Goal: Navigation & Orientation: Find specific page/section

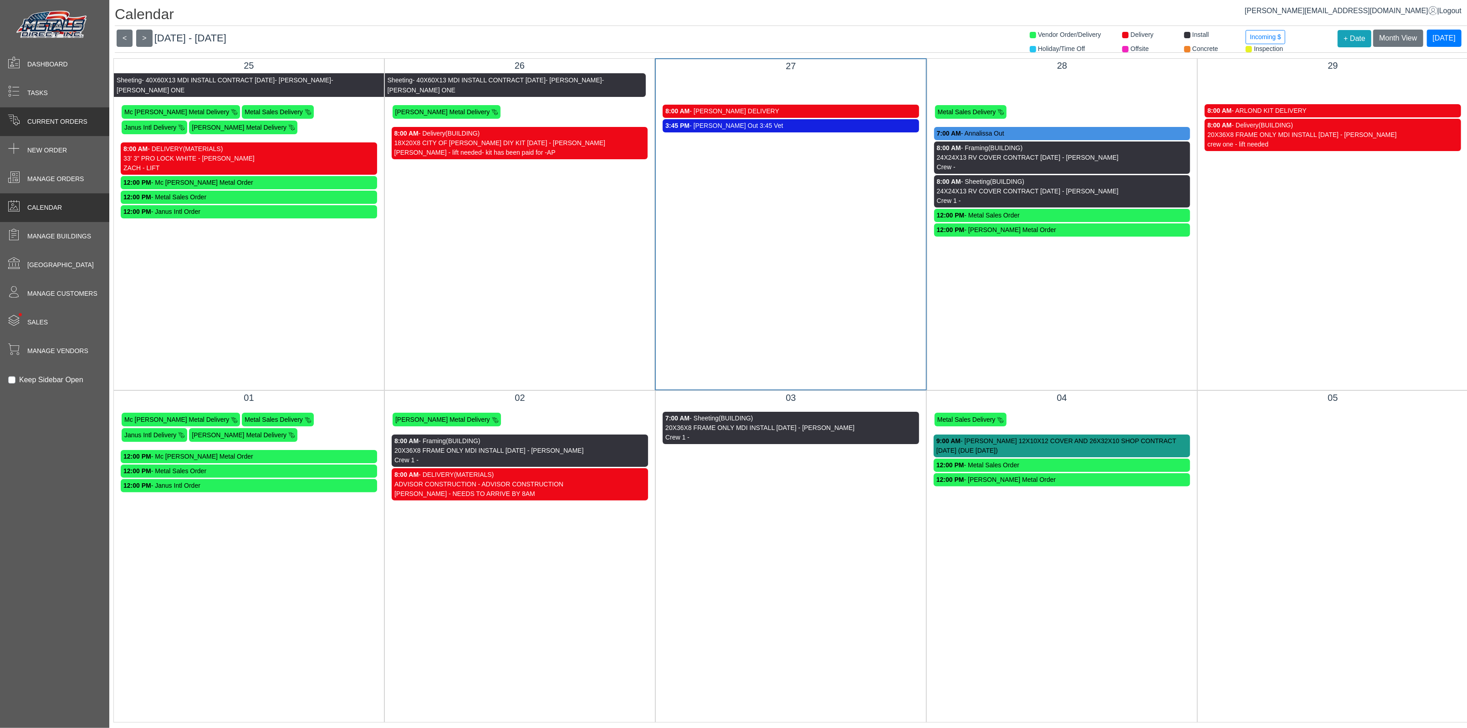
click at [55, 131] on div "Current Orders" at bounding box center [54, 121] width 109 height 29
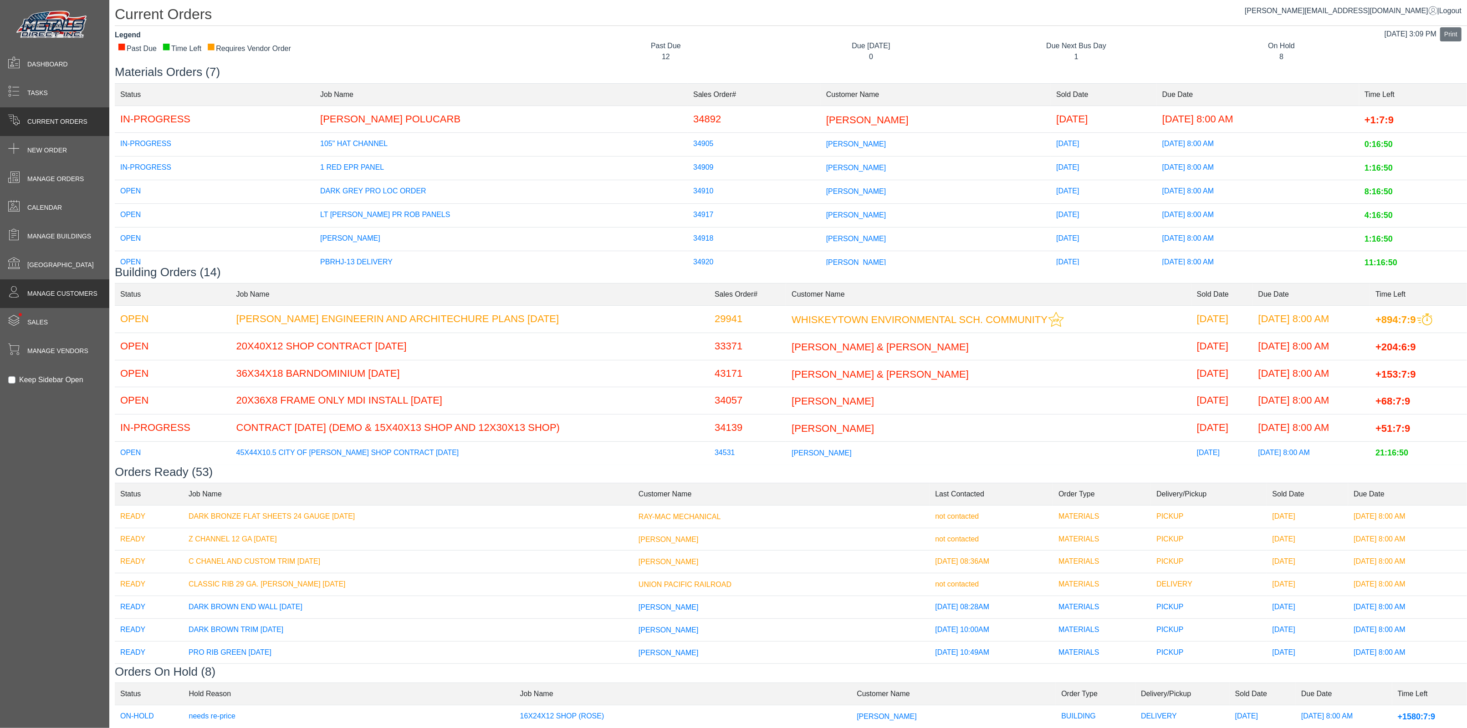
click at [65, 291] on span "Manage Customers" at bounding box center [62, 294] width 70 height 10
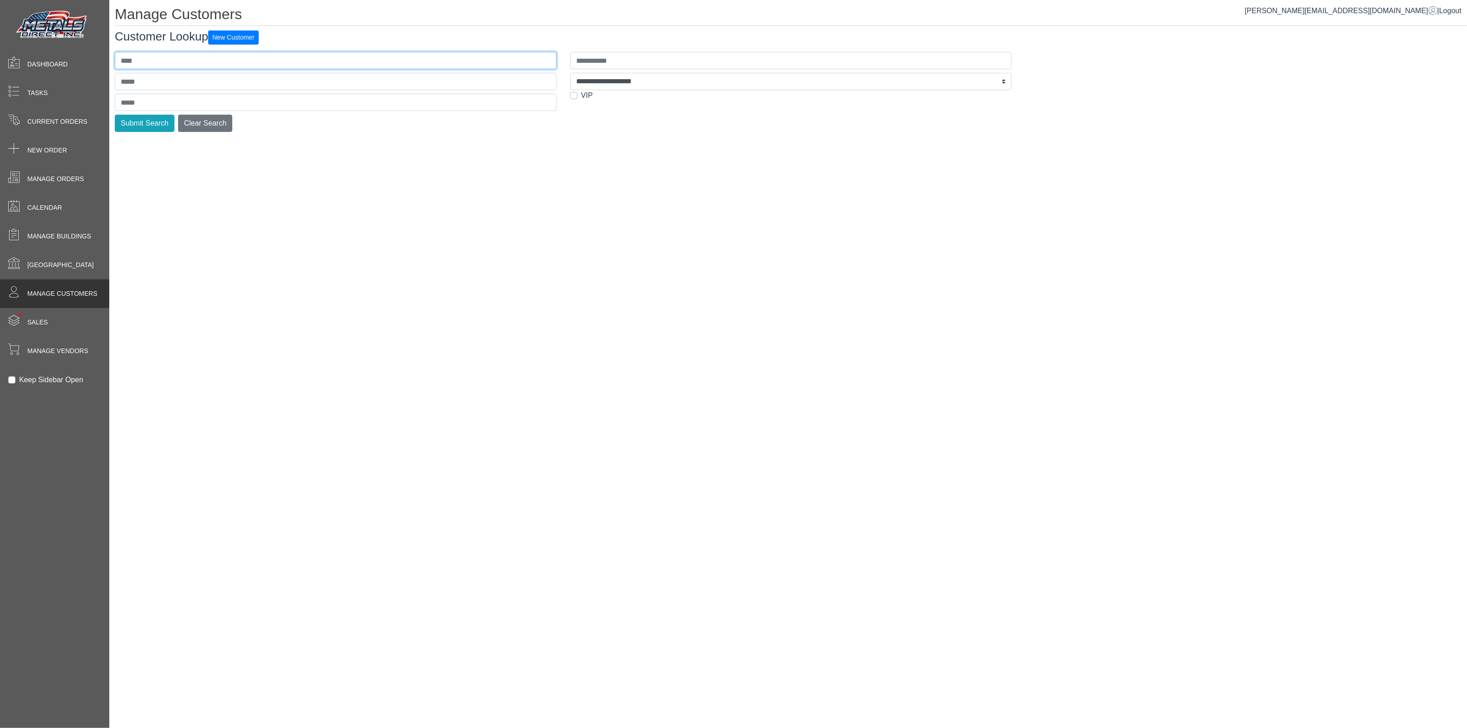
click at [165, 61] on input "text" at bounding box center [336, 60] width 442 height 17
type input "******"
click at [115, 115] on button "Submit Search" at bounding box center [145, 123] width 60 height 17
click at [140, 126] on button "Submit Search" at bounding box center [145, 123] width 60 height 17
click at [146, 128] on button "Submit Search" at bounding box center [145, 123] width 60 height 17
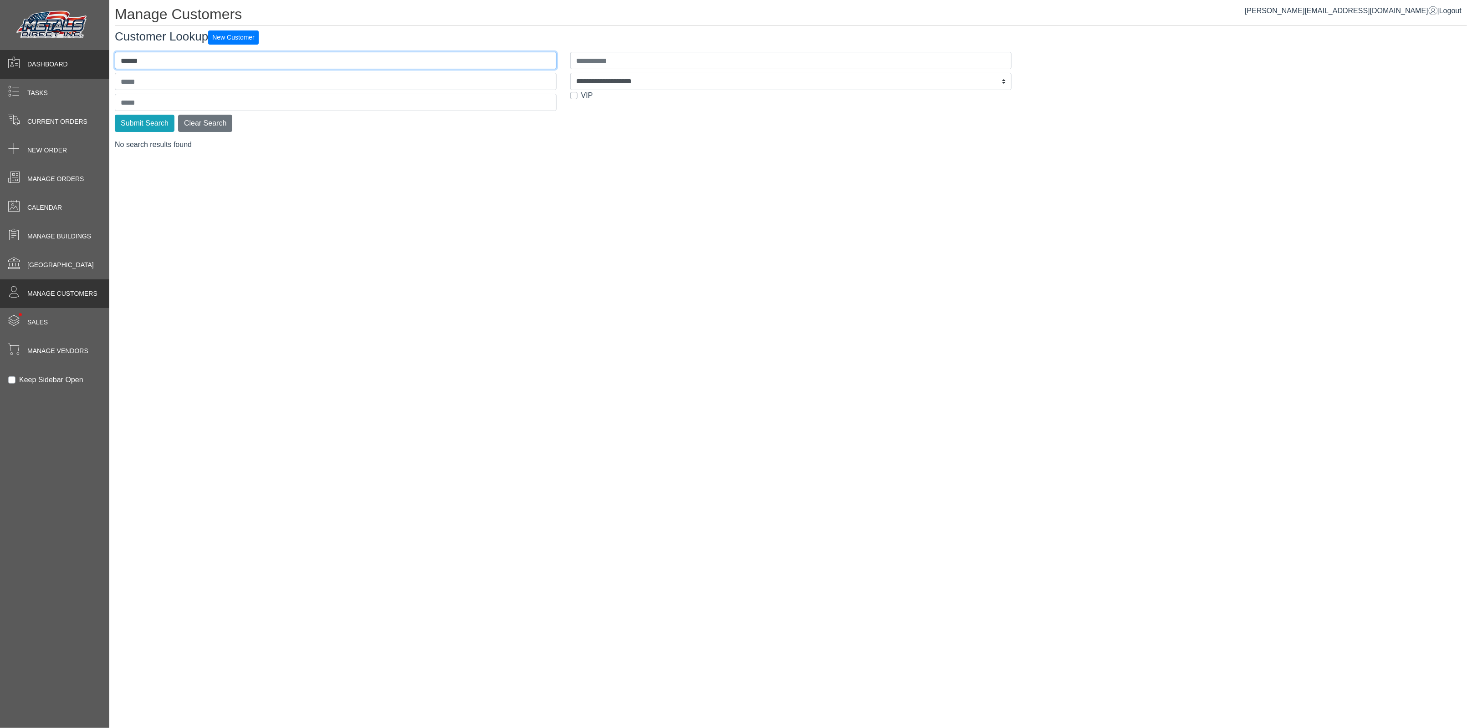
drag, startPoint x: 197, startPoint y: 60, endPoint x: 61, endPoint y: 64, distance: 136.2
click at [79, 0] on div "**********" at bounding box center [733, 0] width 1467 height 0
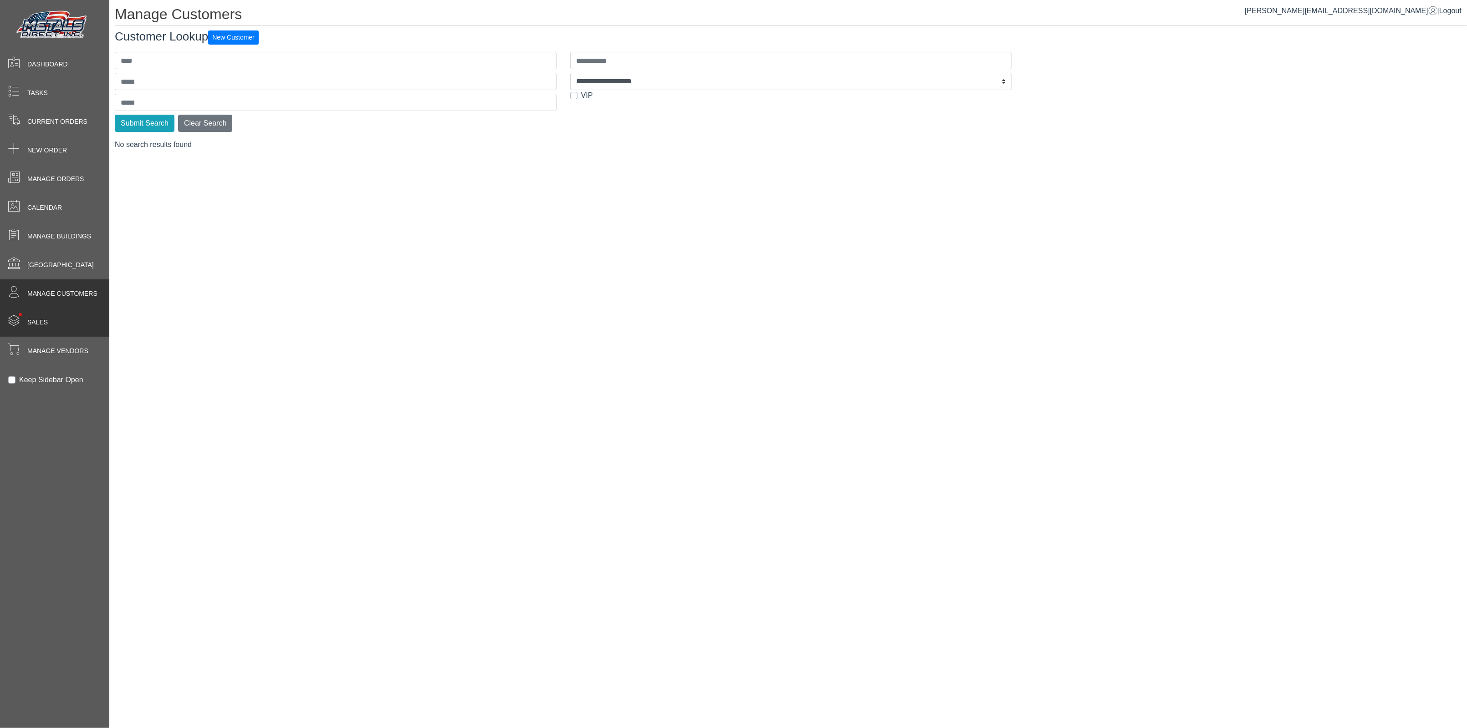
click at [32, 321] on span "Sales" at bounding box center [37, 323] width 20 height 10
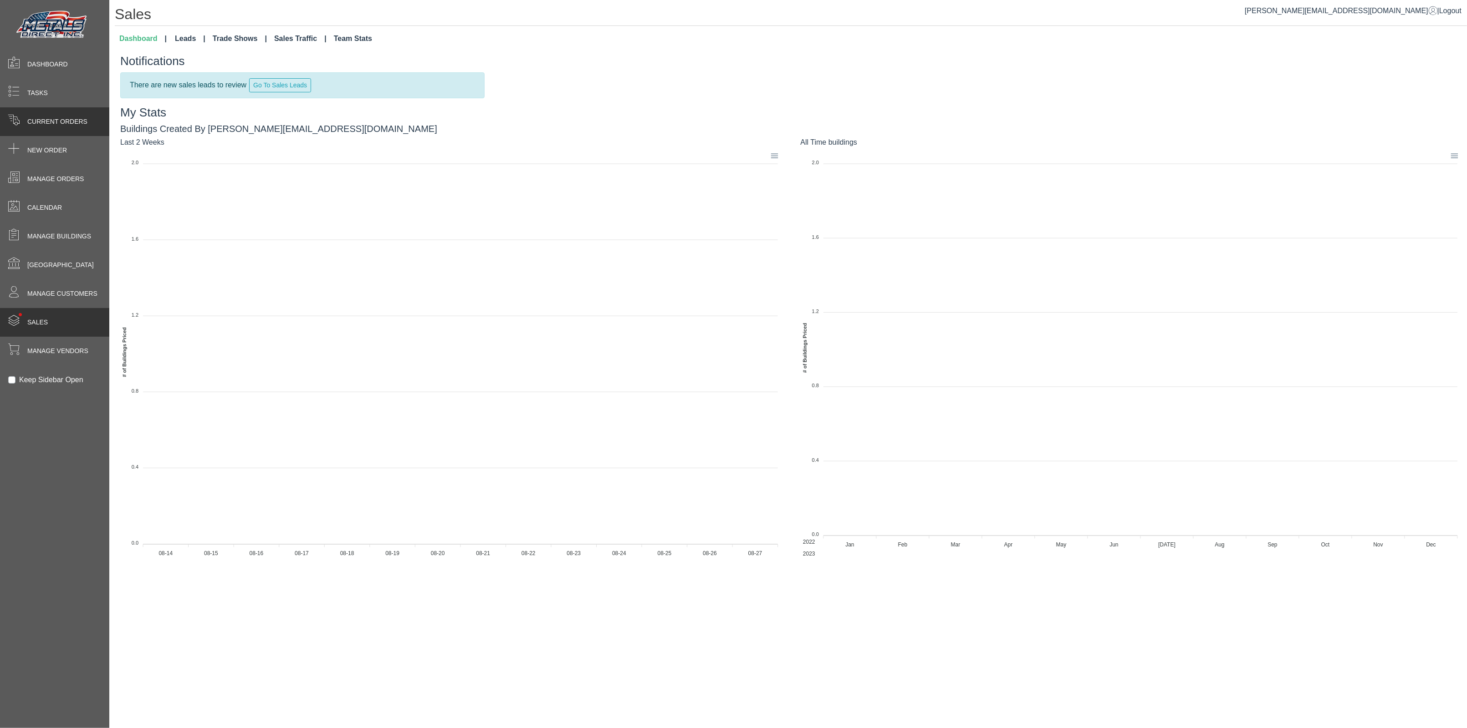
click at [56, 124] on span "Current Orders" at bounding box center [57, 122] width 60 height 10
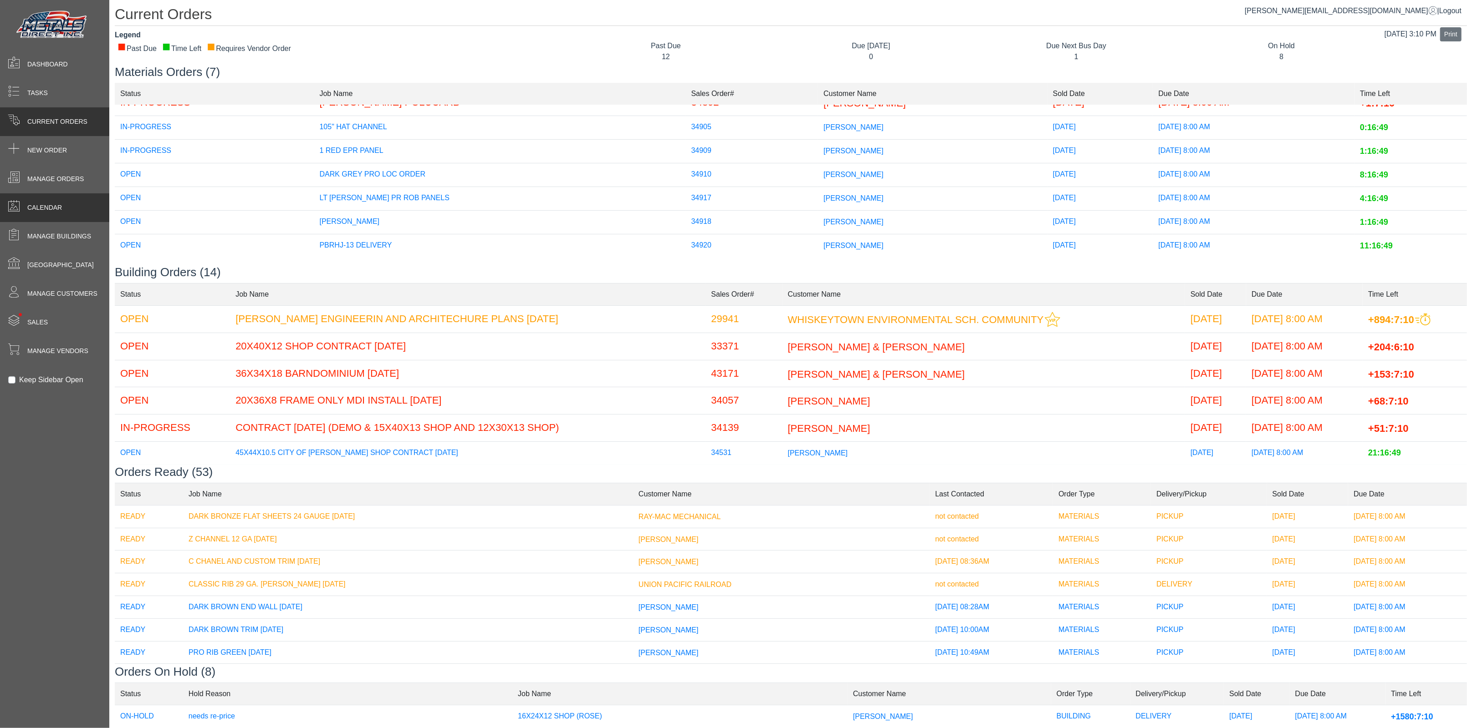
click at [41, 211] on span "Calendar" at bounding box center [44, 208] width 35 height 10
